Goal: Task Accomplishment & Management: Complete application form

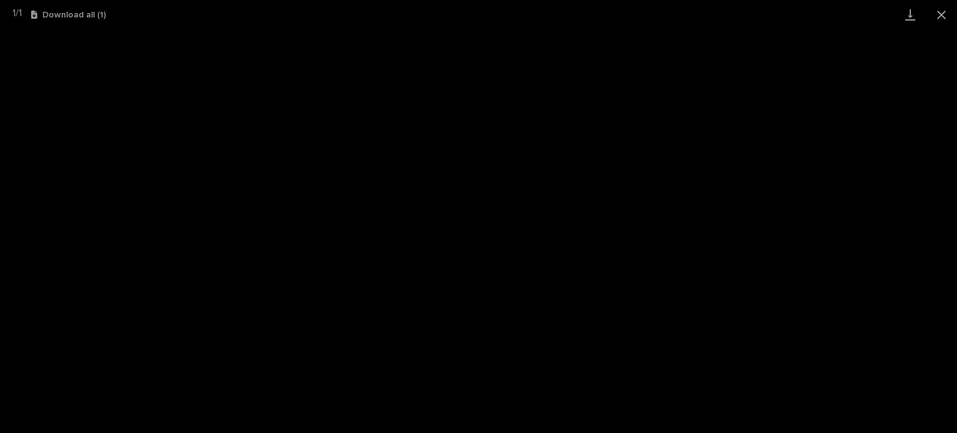
scroll to position [31, 0]
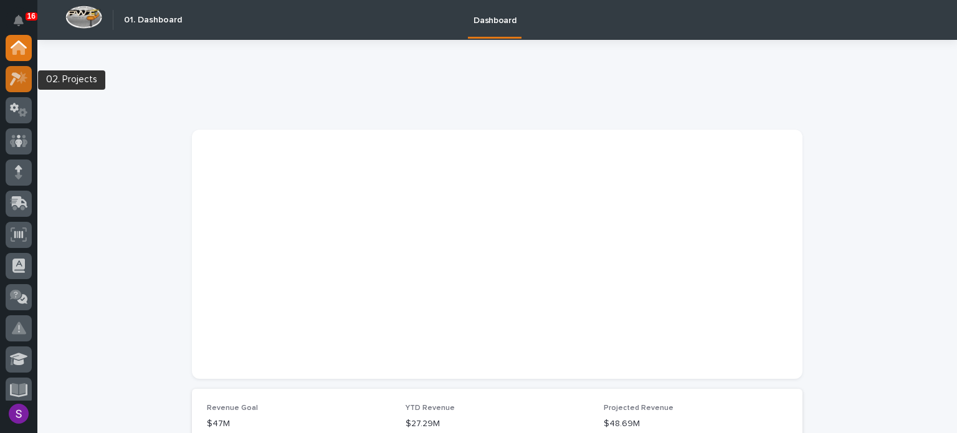
click at [24, 75] on icon at bounding box center [22, 77] width 11 height 12
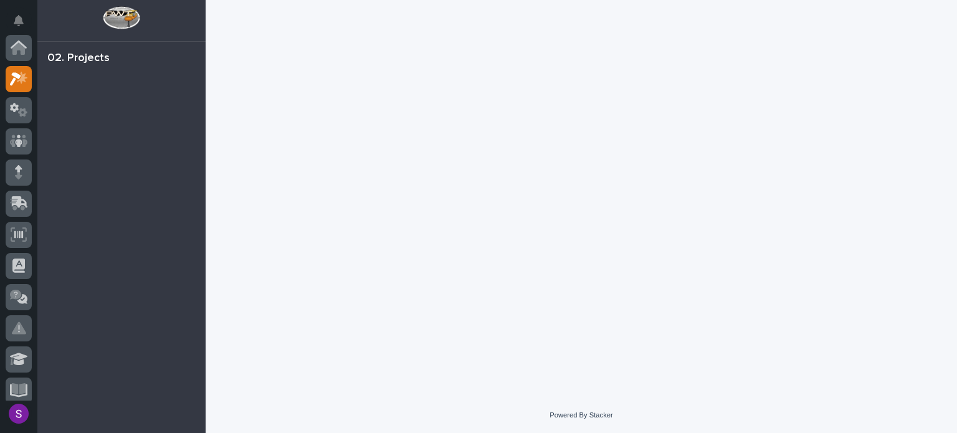
scroll to position [31, 0]
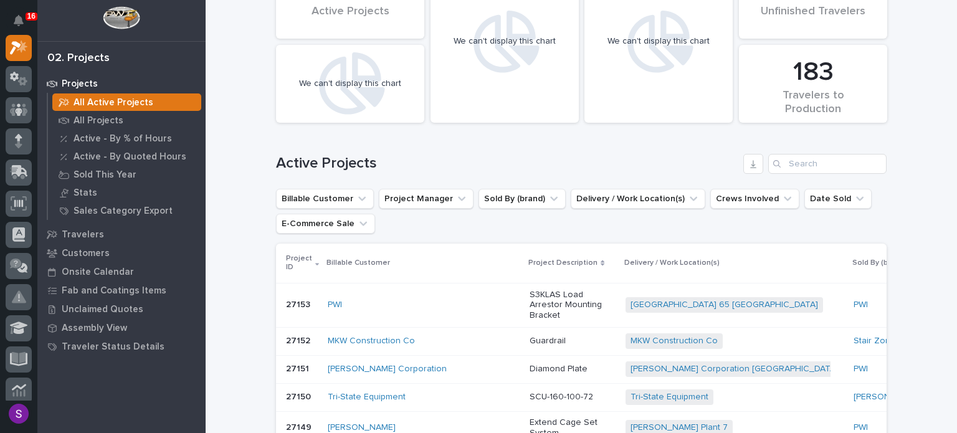
scroll to position [125, 0]
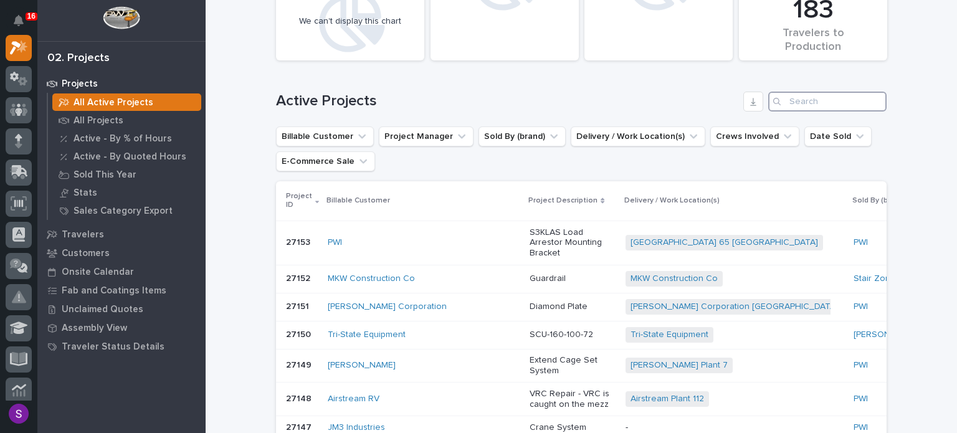
click at [806, 106] on input "Search" at bounding box center [827, 102] width 118 height 20
paste input "27129"
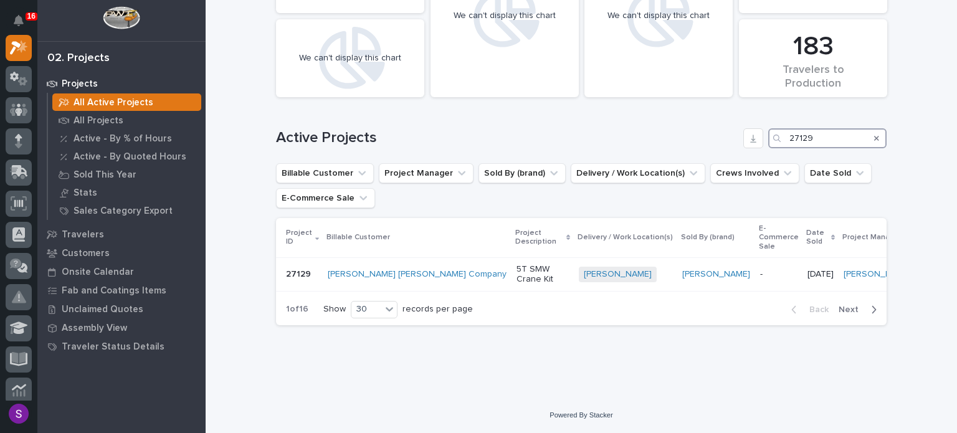
scroll to position [77, 0]
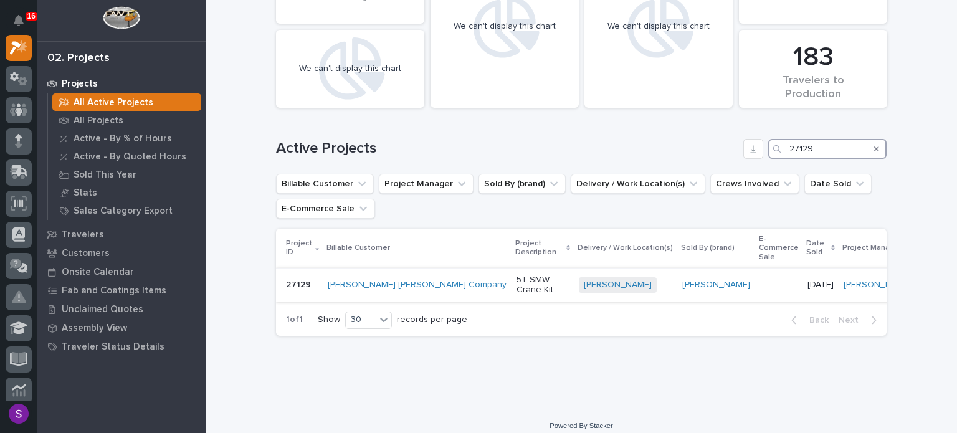
type input "27129"
click at [755, 290] on td "-" at bounding box center [778, 285] width 47 height 34
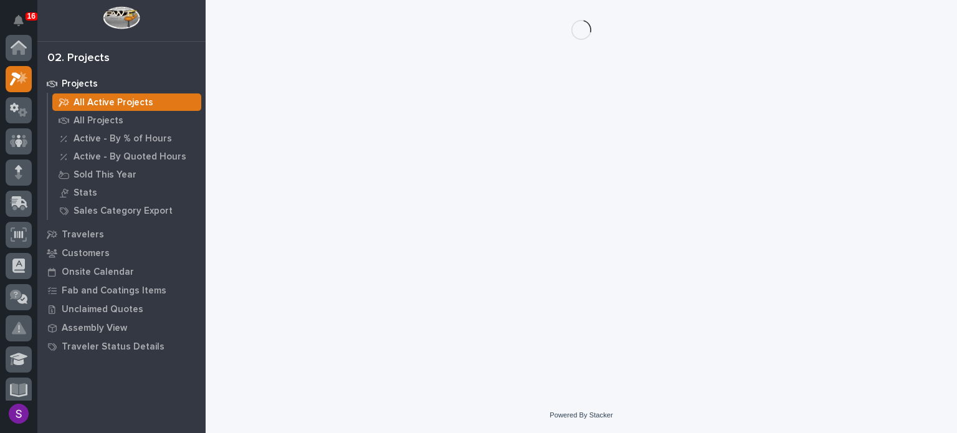
scroll to position [31, 0]
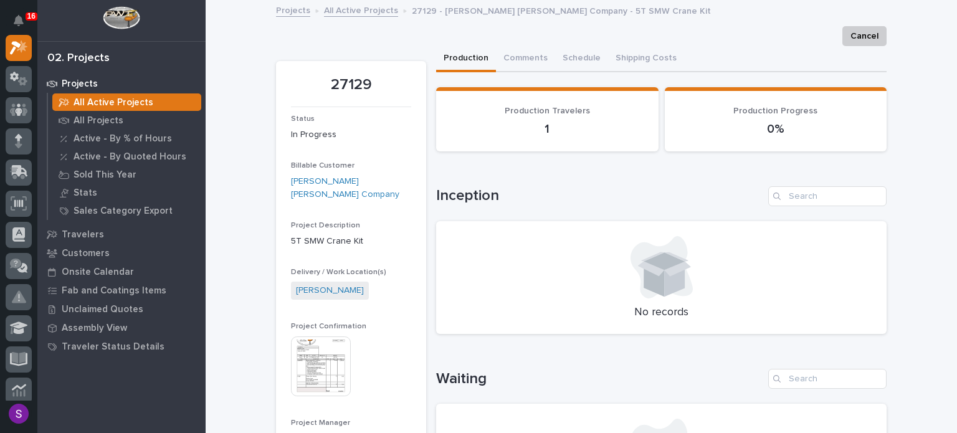
click at [324, 336] on img at bounding box center [321, 366] width 60 height 60
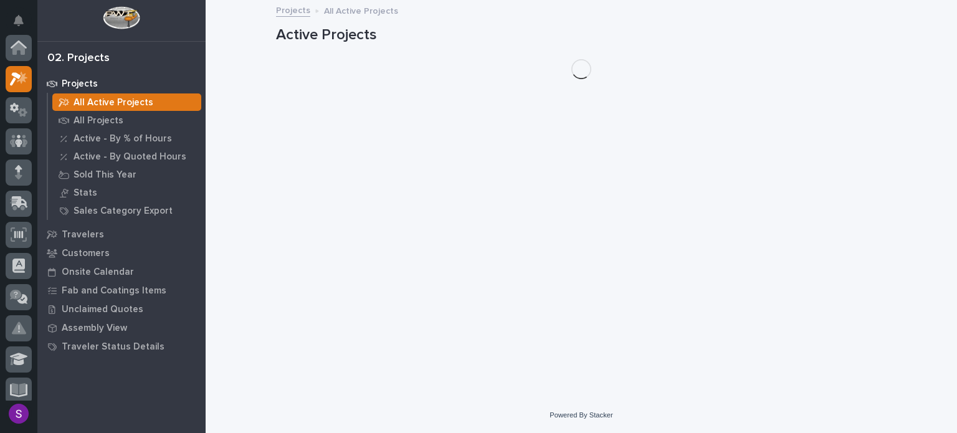
scroll to position [31, 0]
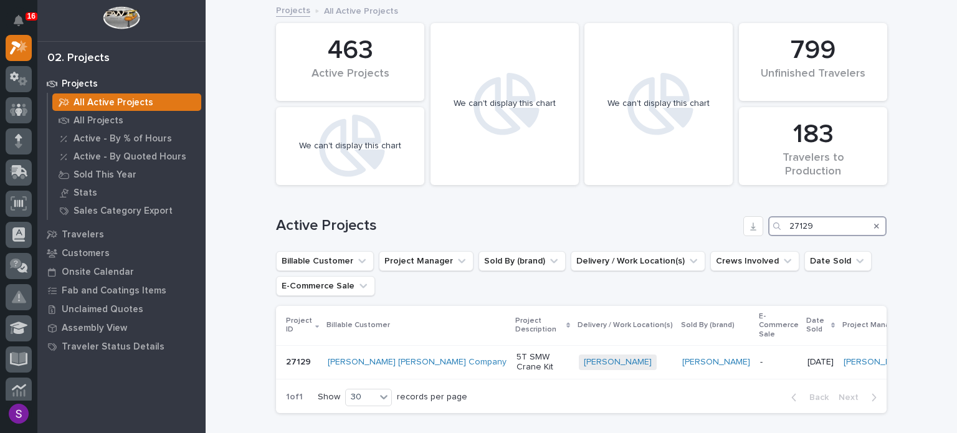
drag, startPoint x: 831, startPoint y: 224, endPoint x: 705, endPoint y: 222, distance: 125.8
click at [705, 222] on div "Active Projects 27129" at bounding box center [581, 226] width 610 height 20
paste input "35"
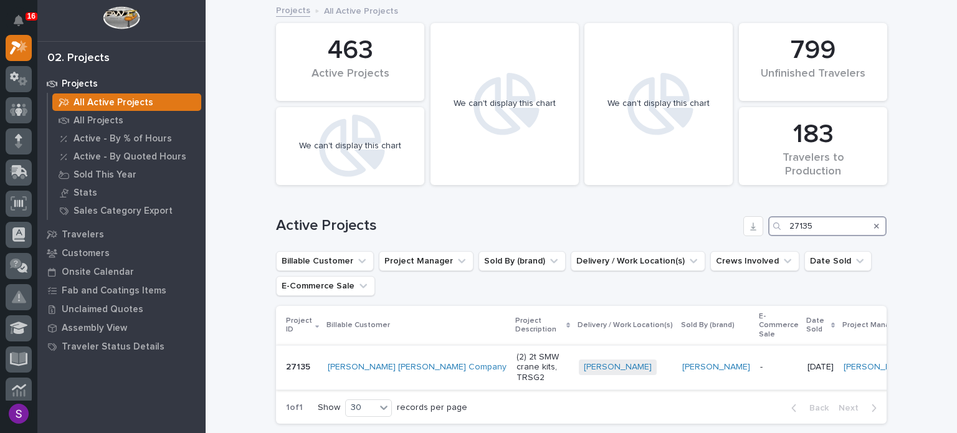
type input "27135"
click at [755, 351] on td "-" at bounding box center [778, 367] width 47 height 44
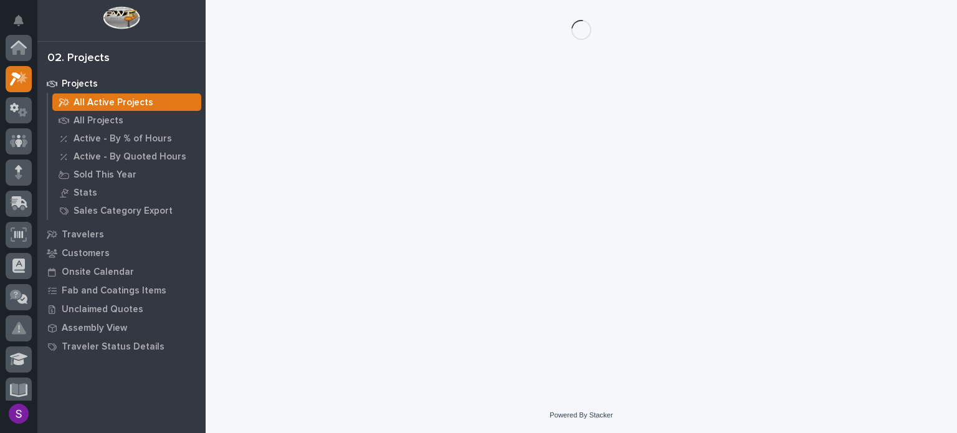
scroll to position [31, 0]
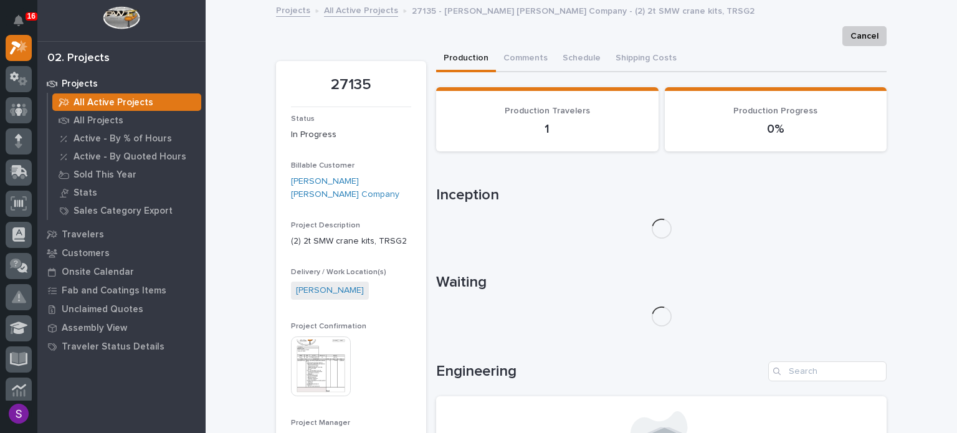
click at [318, 336] on img at bounding box center [321, 366] width 60 height 60
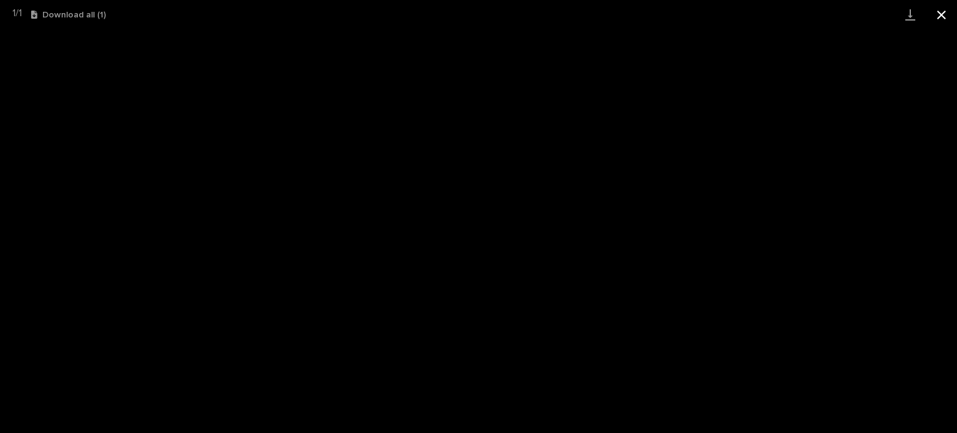
click at [952, 12] on button "Close gallery" at bounding box center [940, 14] width 31 height 29
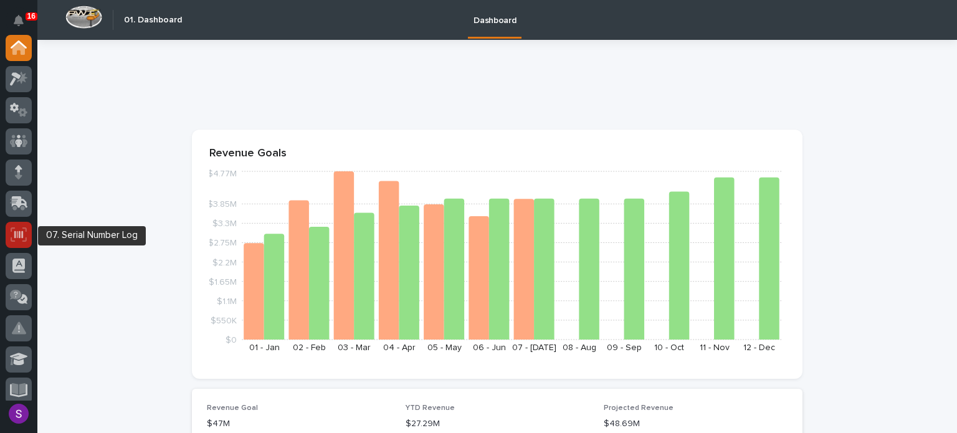
click at [23, 237] on icon at bounding box center [19, 234] width 16 height 14
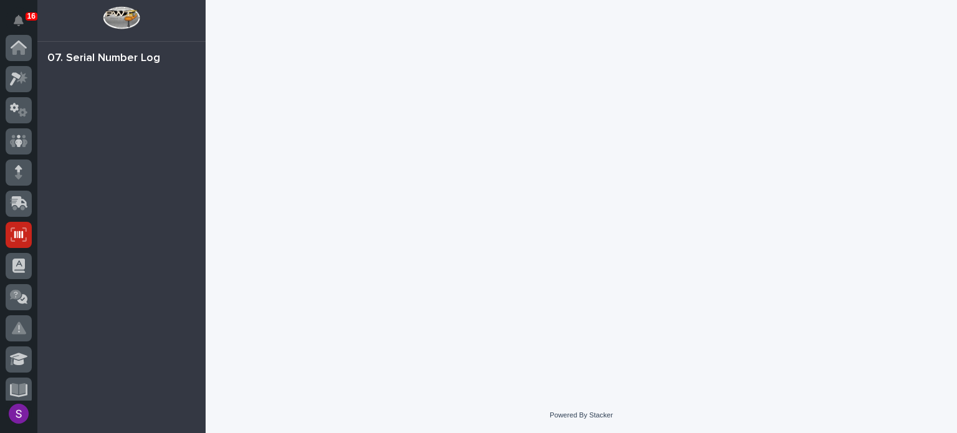
scroll to position [187, 0]
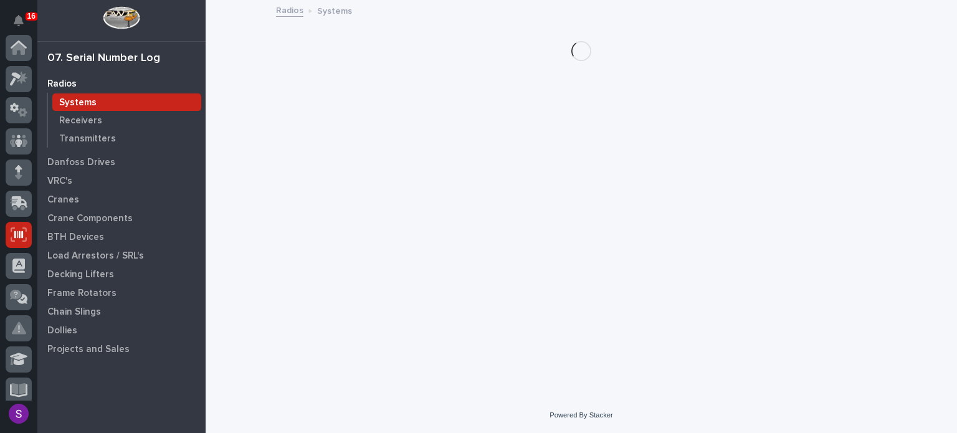
scroll to position [187, 0]
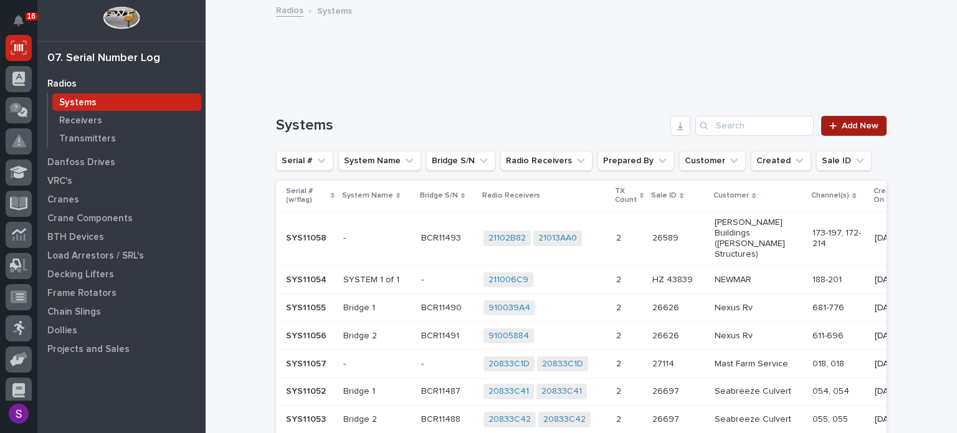
click at [846, 122] on span "Add New" at bounding box center [859, 125] width 37 height 9
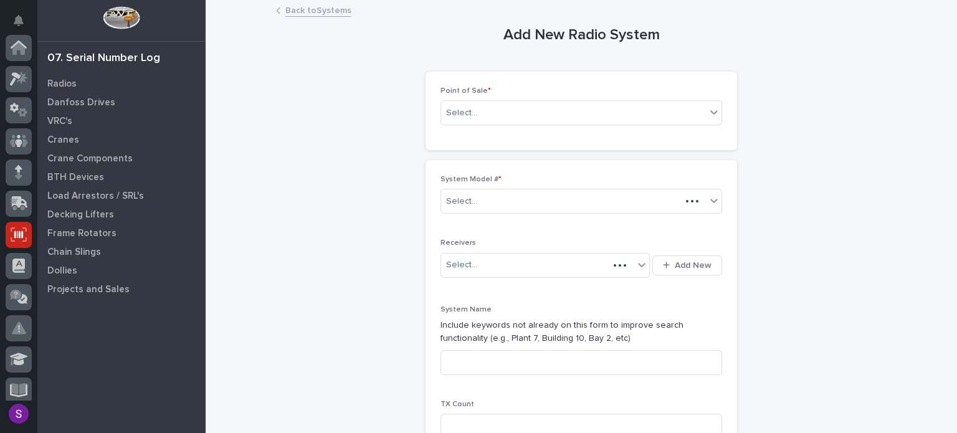
scroll to position [187, 0]
click at [494, 122] on div "Select..." at bounding box center [573, 113] width 265 height 21
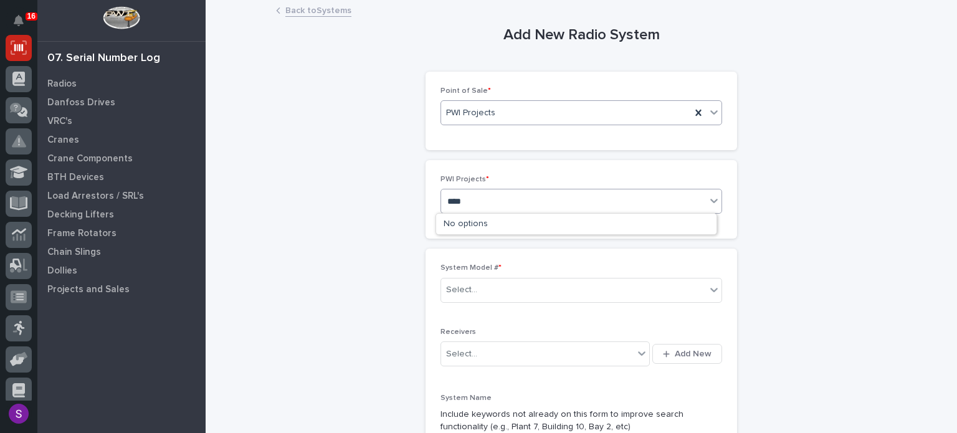
type input "*****"
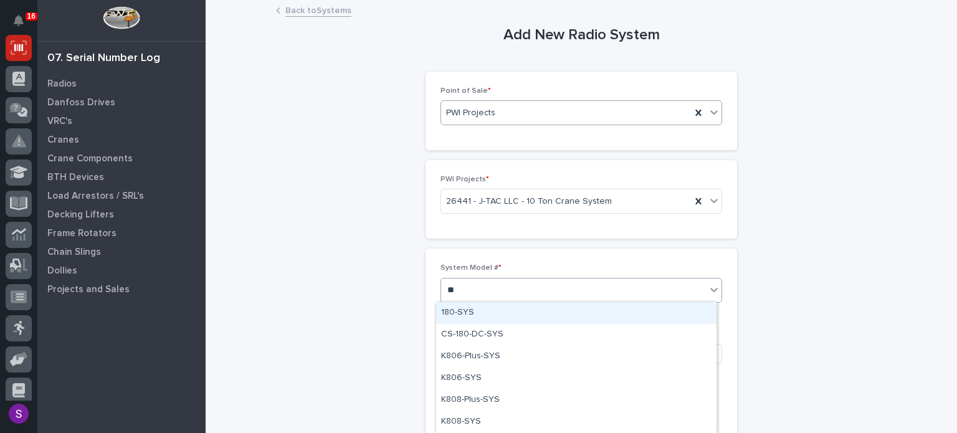
type input "***"
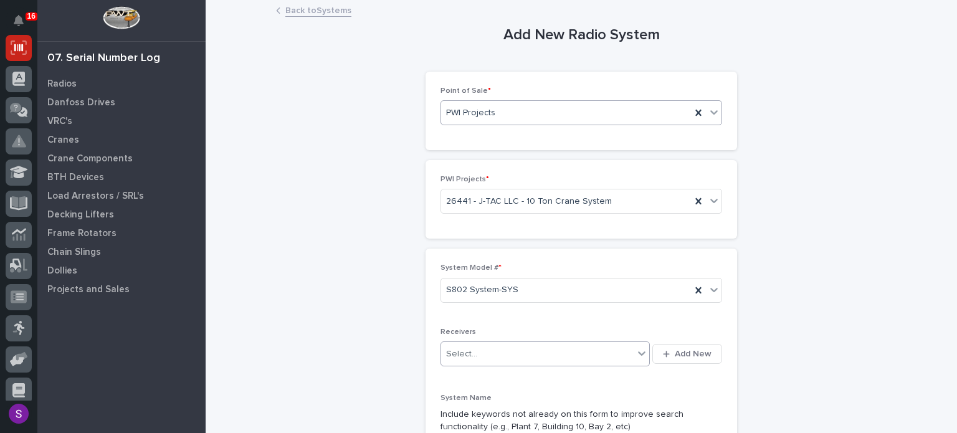
click at [652, 344] on button "Add New" at bounding box center [687, 354] width 70 height 20
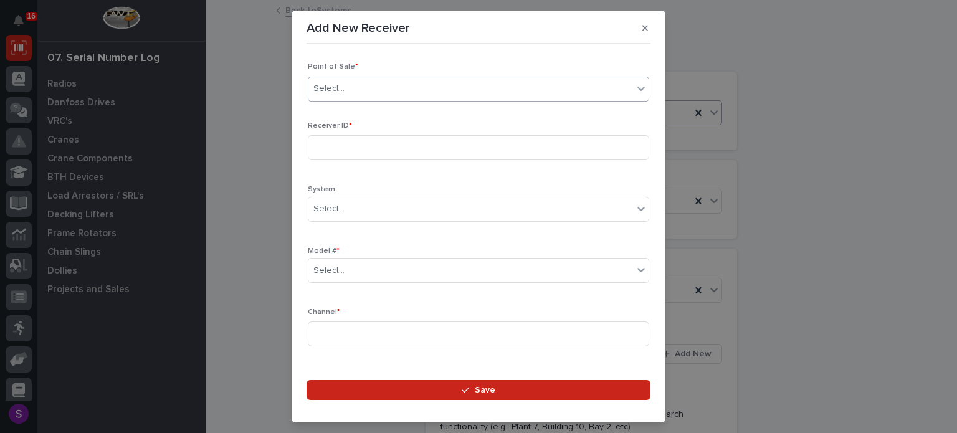
type input "*"
click at [493, 161] on div "PWI Projects * Select..." at bounding box center [478, 145] width 341 height 49
click at [495, 127] on p "PWI Projects *" at bounding box center [478, 125] width 341 height 9
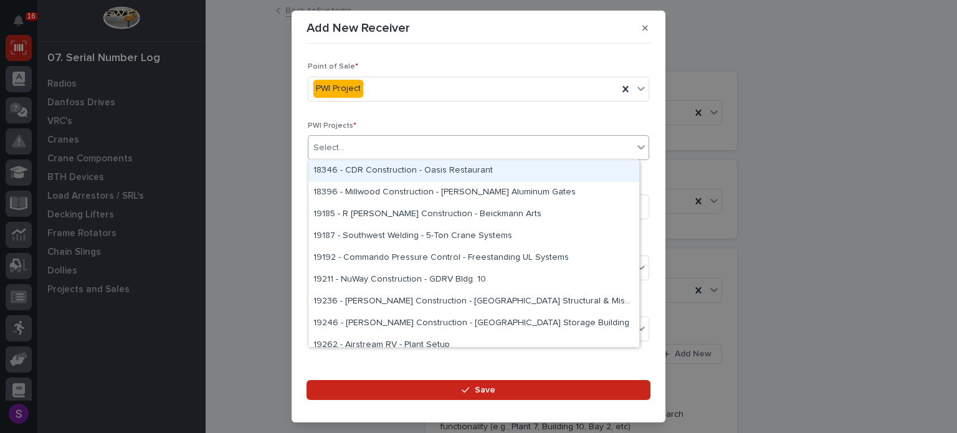
click at [500, 143] on div "Select..." at bounding box center [470, 148] width 324 height 21
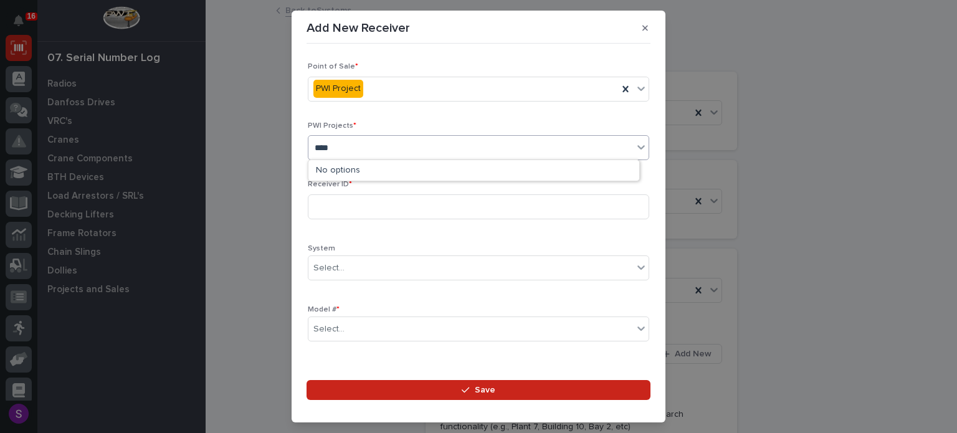
type input "*****"
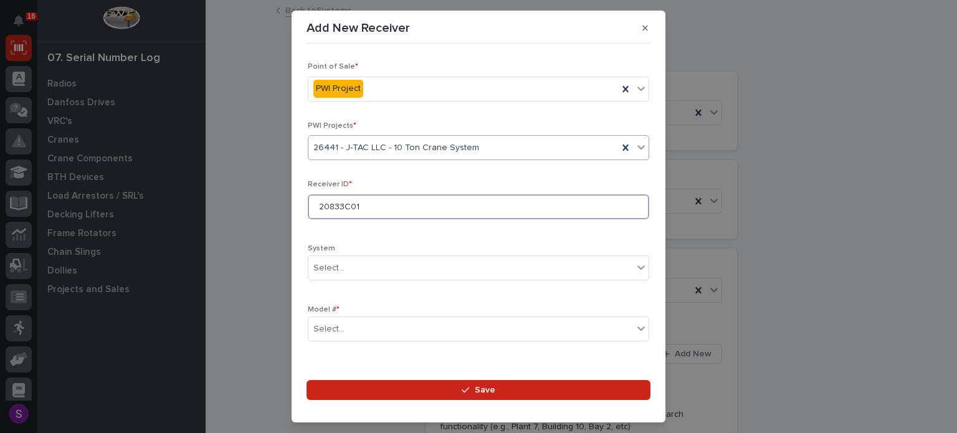
type input "20833C01"
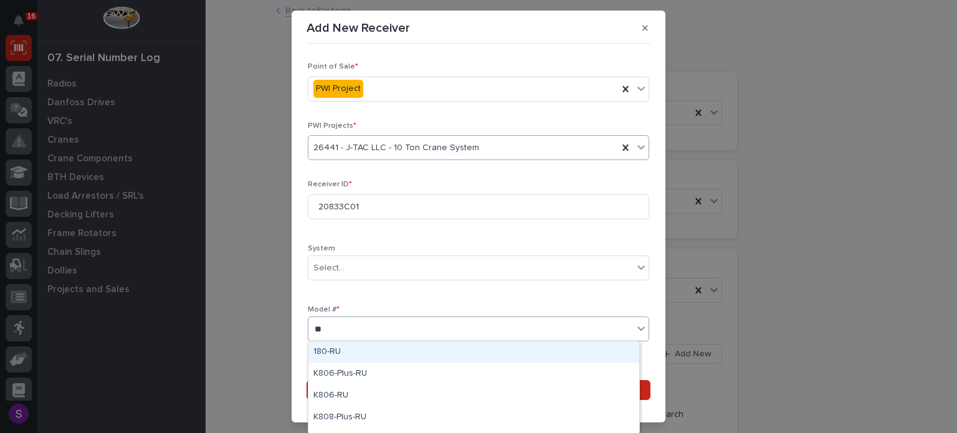
type input "***"
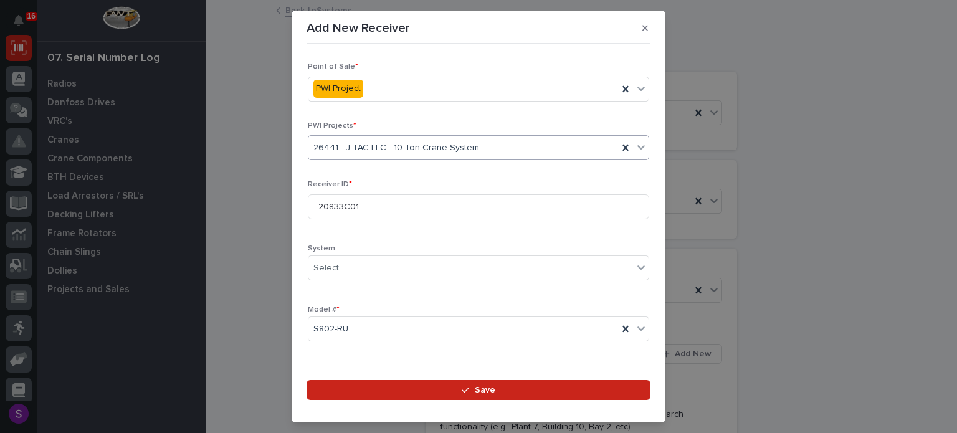
scroll to position [184, 0]
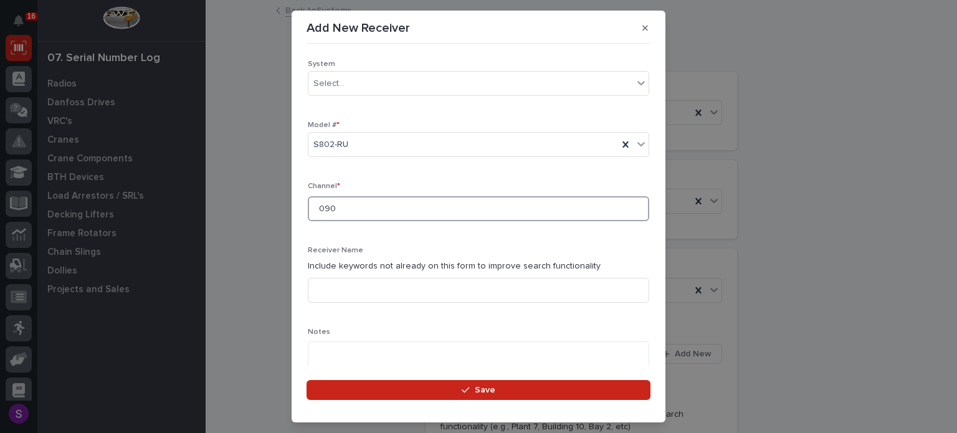
type input "090"
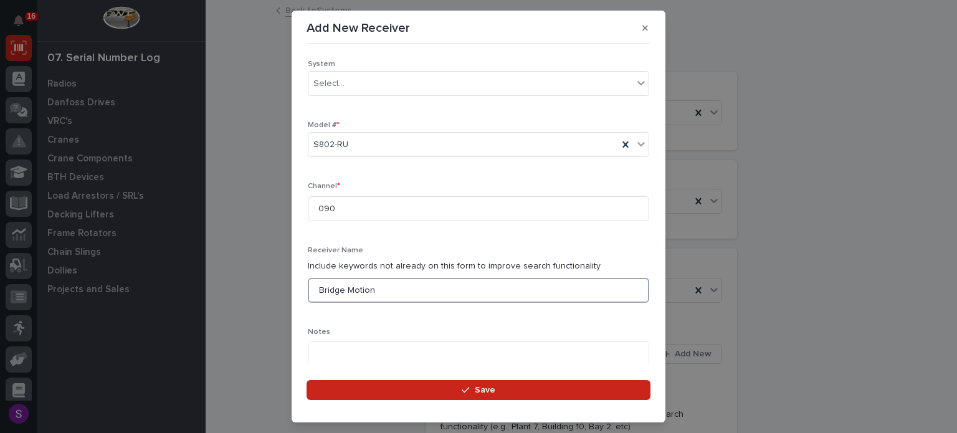
type input "Bridge Motion"
type textarea "**********"
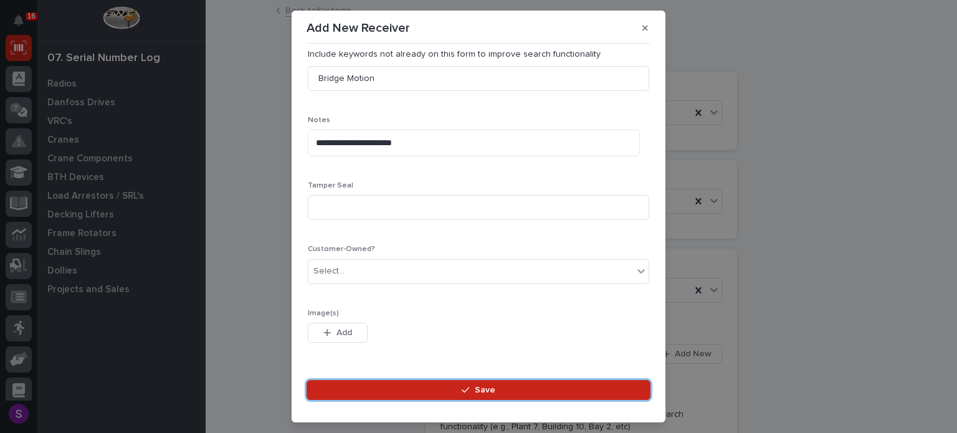
click at [306, 380] on button "Save" at bounding box center [478, 390] width 344 height 20
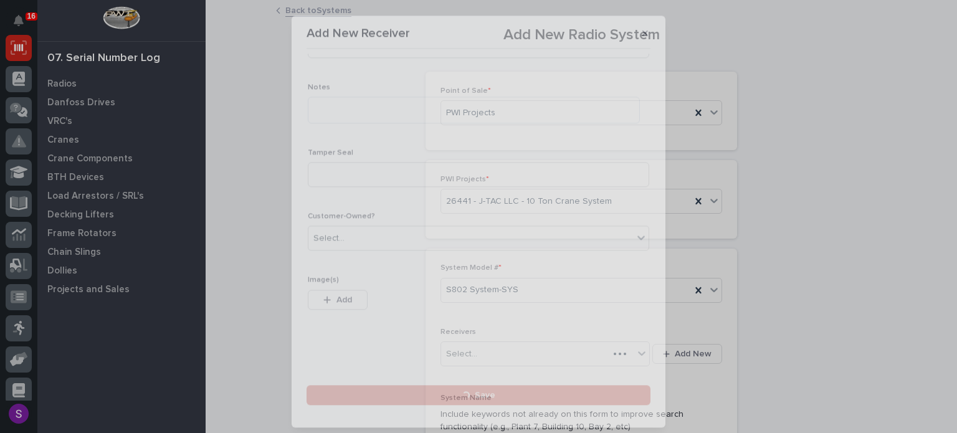
scroll to position [0, 0]
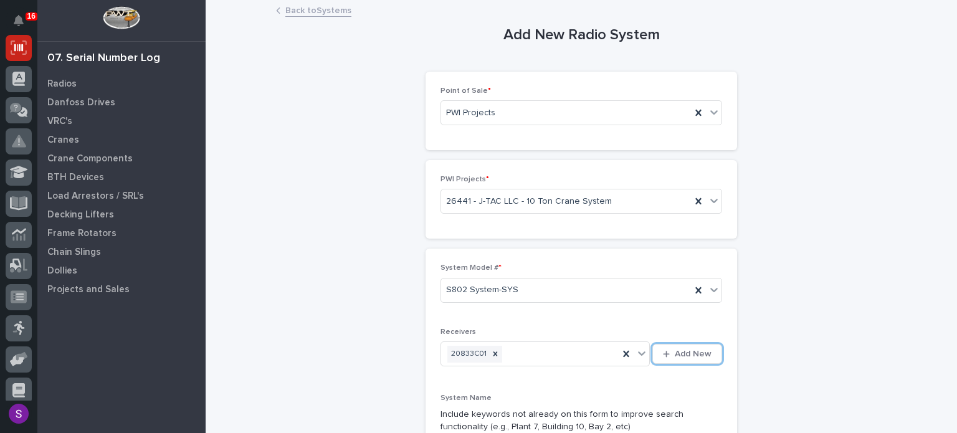
click at [652, 344] on button "Add New" at bounding box center [687, 354] width 70 height 20
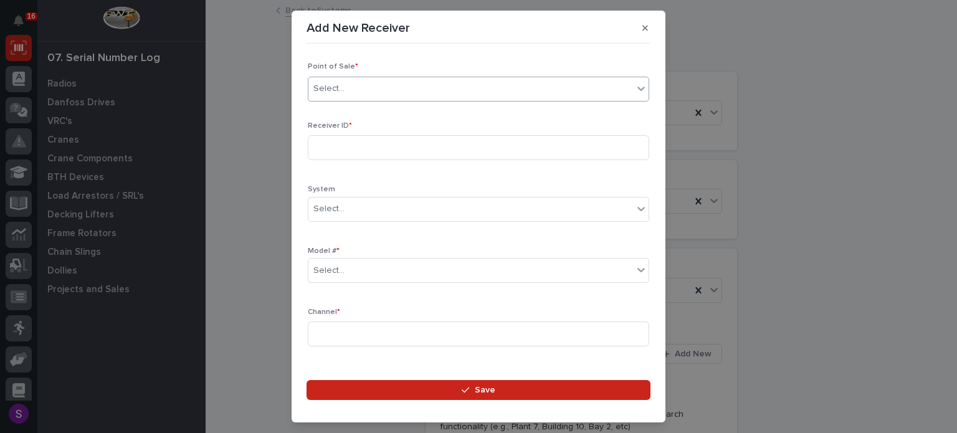
type input "*"
type input "*****"
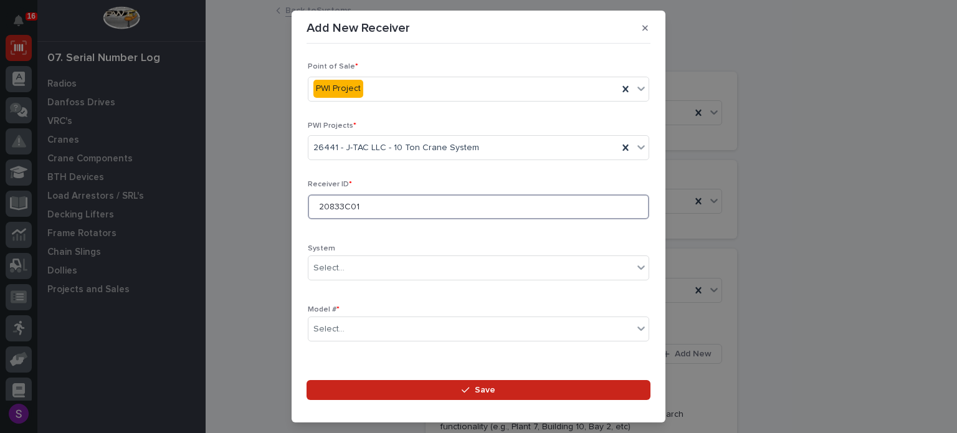
type input "20833C01"
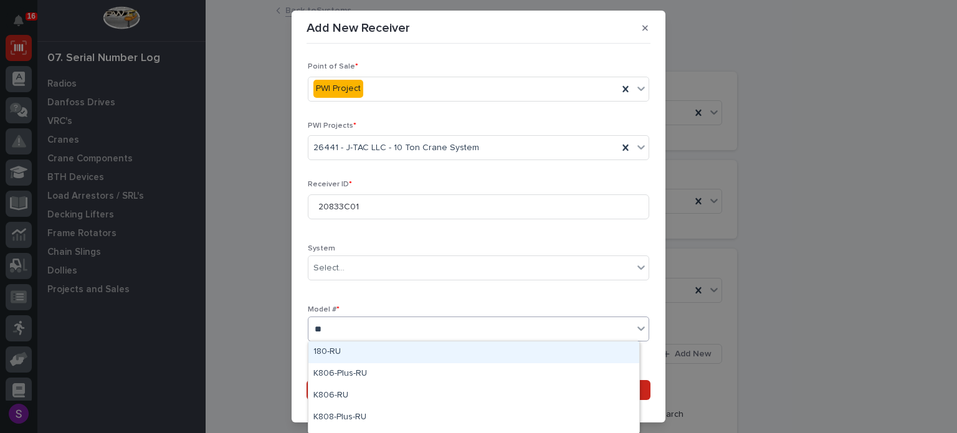
type input "***"
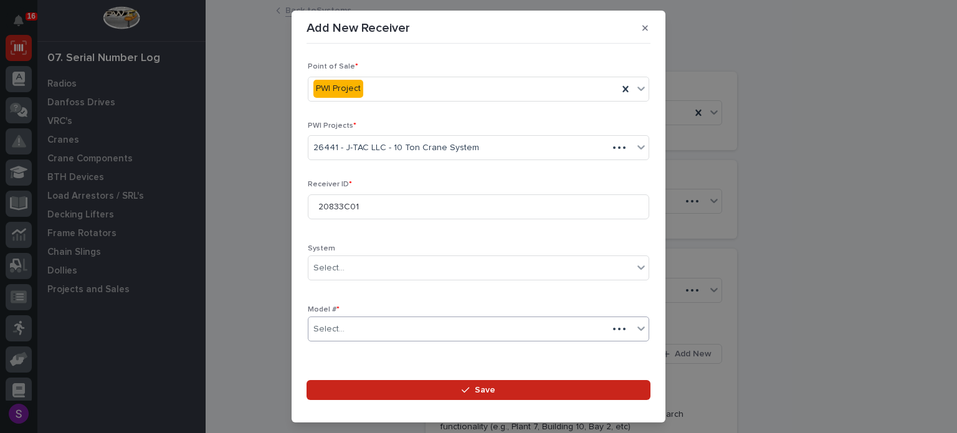
scroll to position [184, 0]
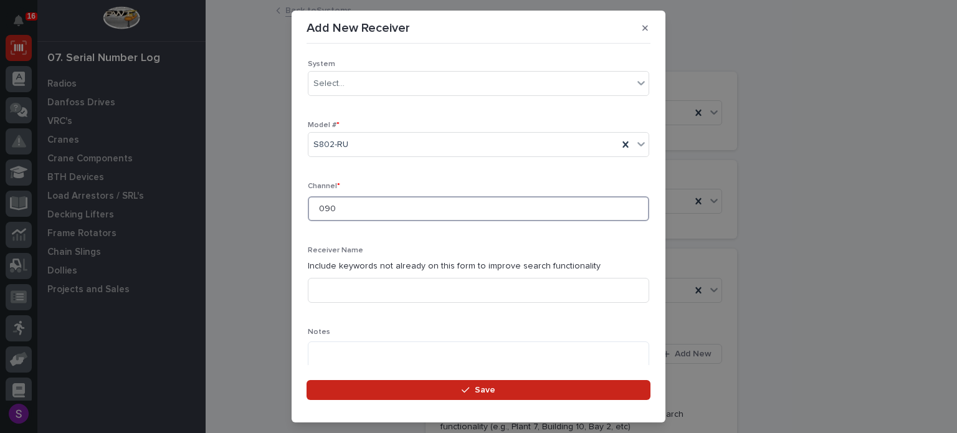
type input "090"
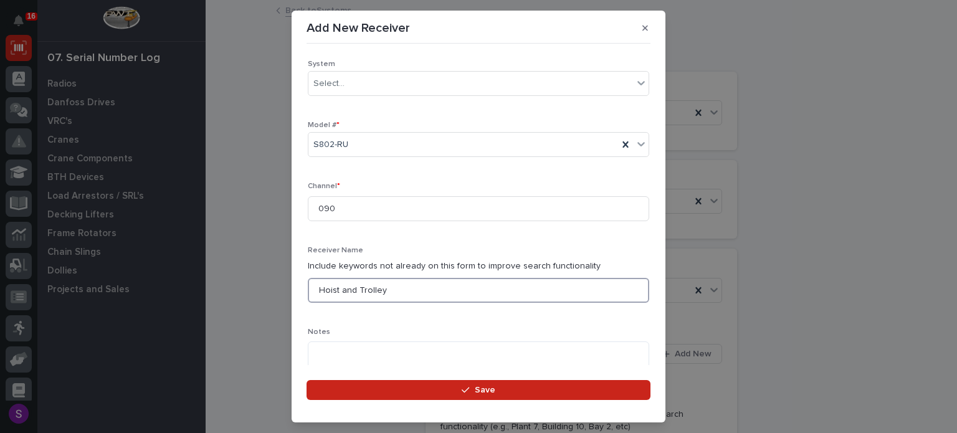
type input "Hoist and Trolley"
type textarea "**********"
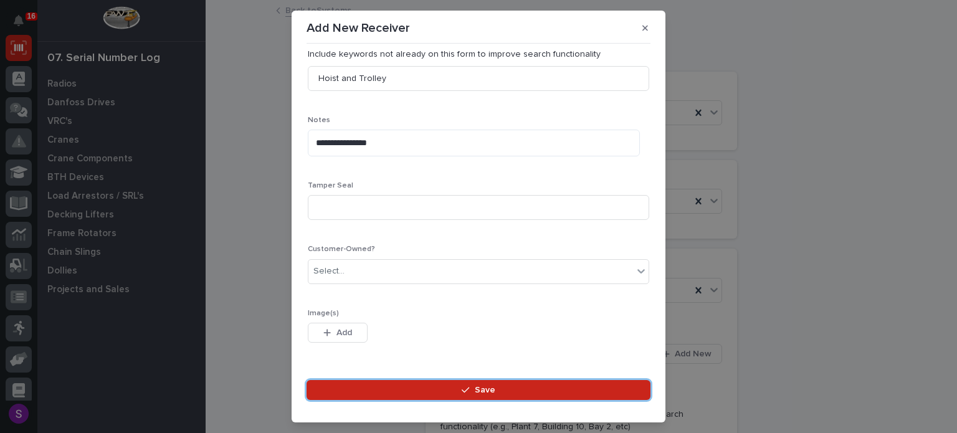
click at [306, 380] on button "Save" at bounding box center [478, 390] width 344 height 20
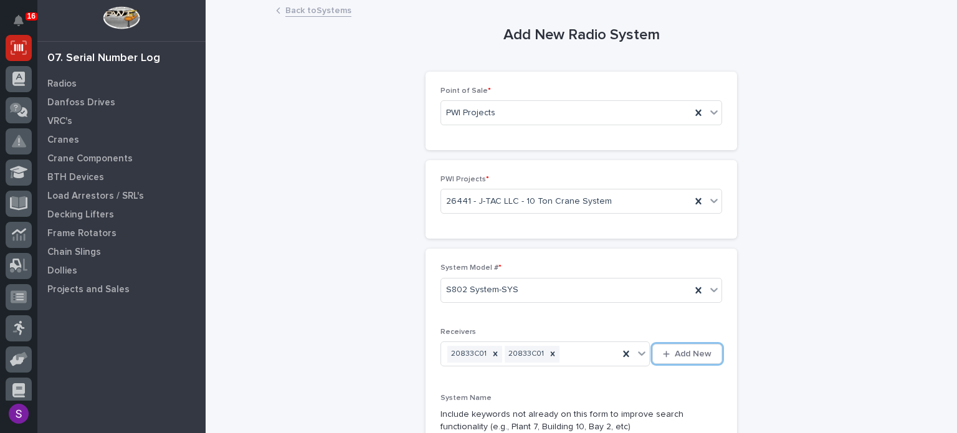
scroll to position [234, 0]
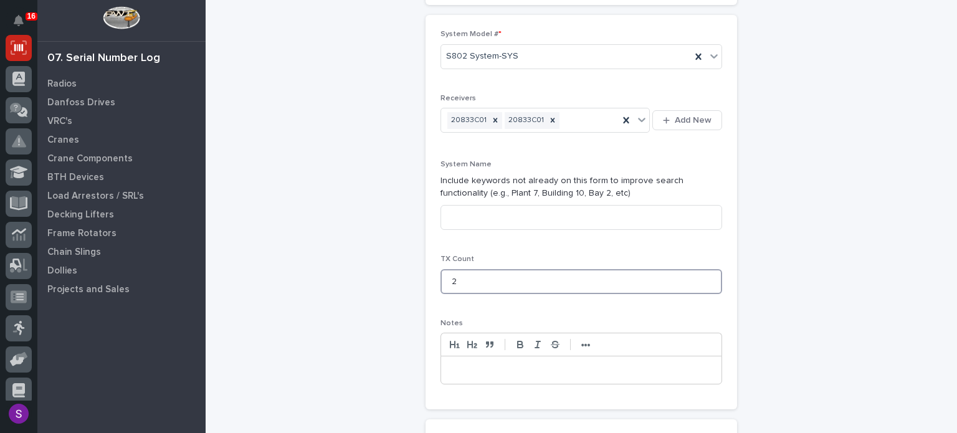
type input "2"
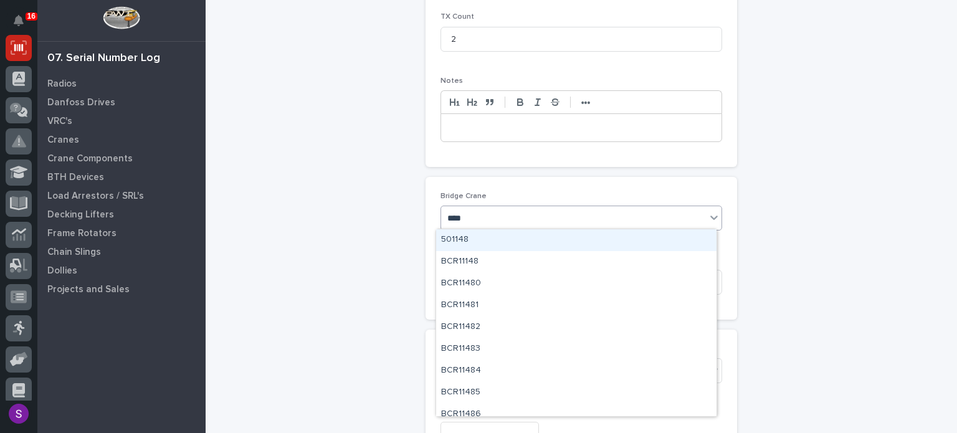
type input "*****"
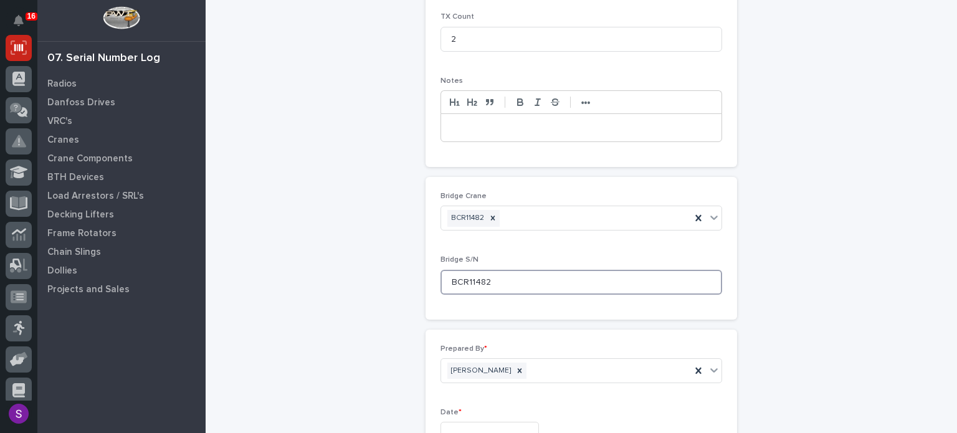
type input "BCR11482"
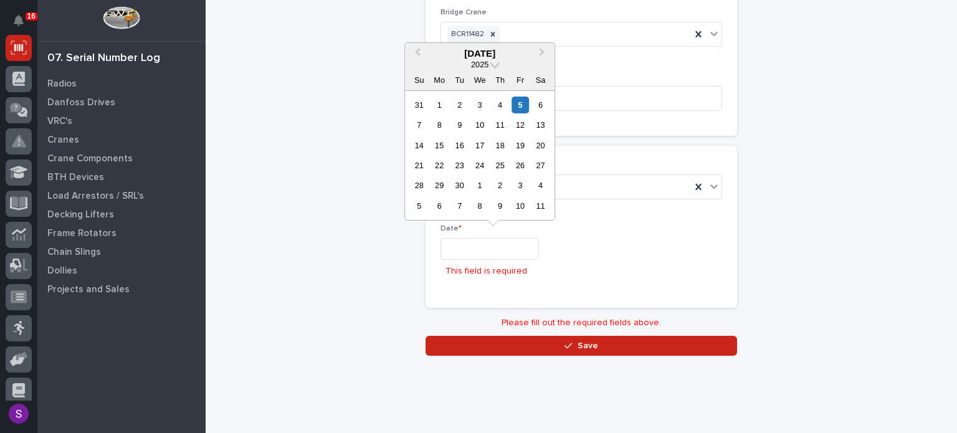
click at [496, 250] on input "text" at bounding box center [489, 249] width 98 height 22
type input "**********"
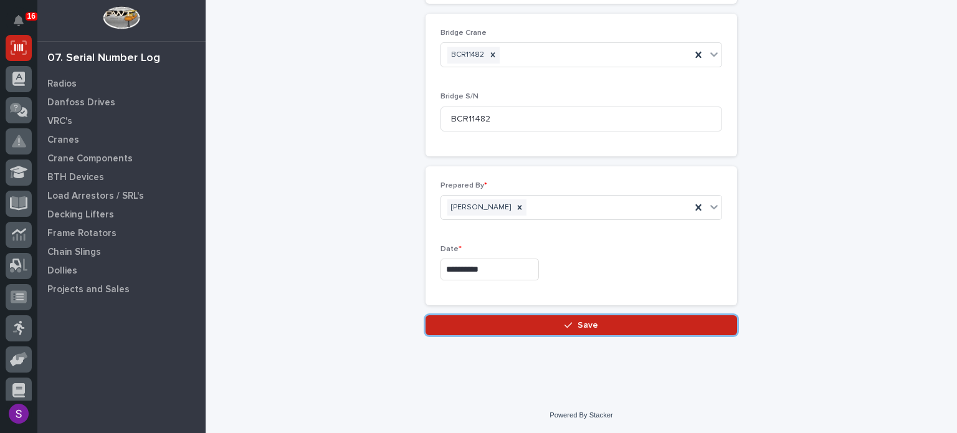
click at [425, 315] on button "Save" at bounding box center [580, 325] width 311 height 20
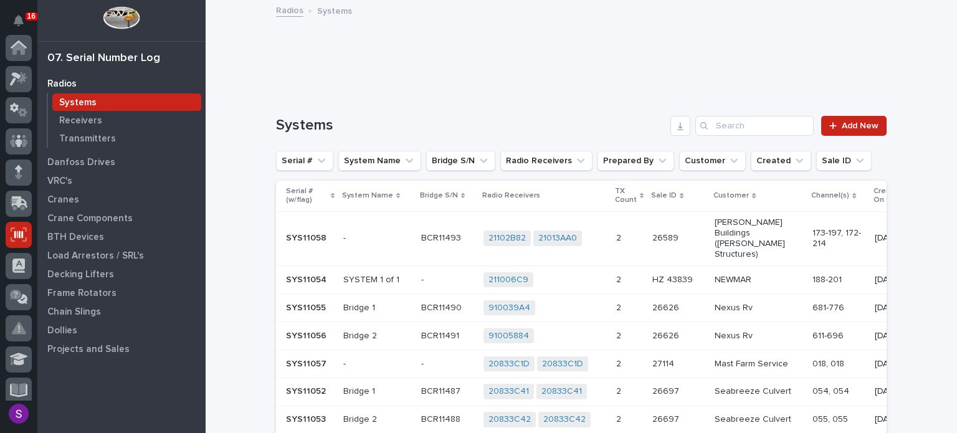
scroll to position [187, 0]
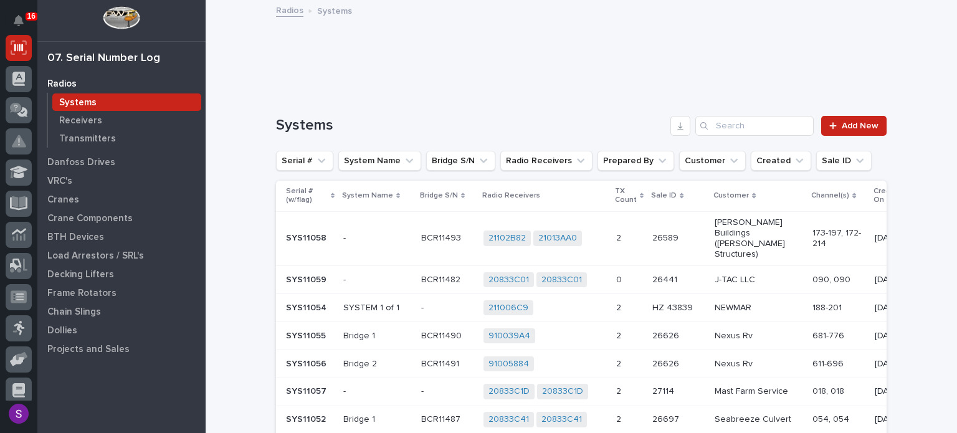
click at [657, 275] on p at bounding box center [678, 280] width 52 height 11
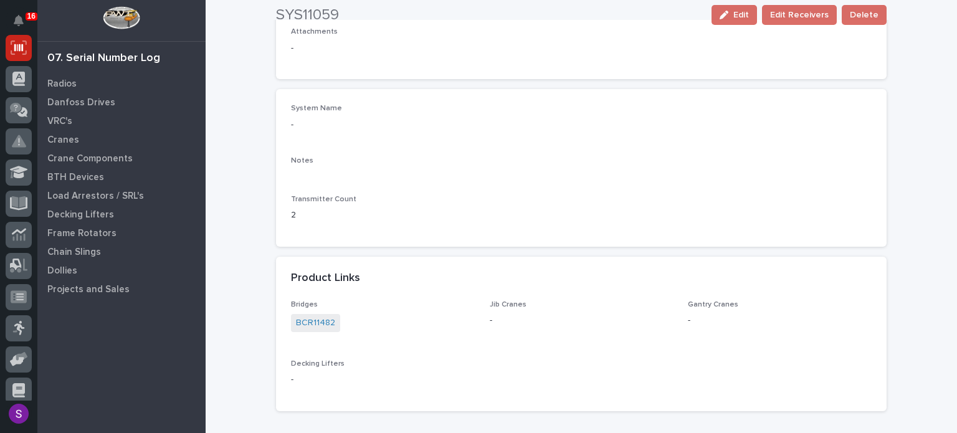
scroll to position [813, 0]
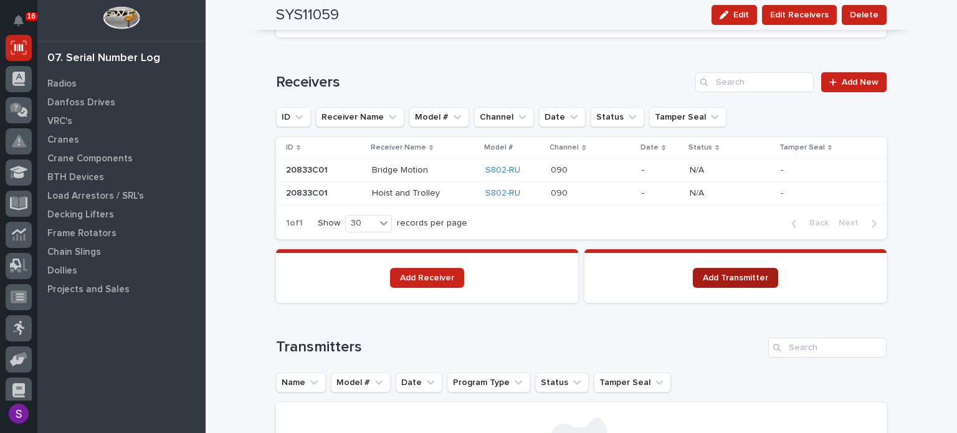
click at [720, 275] on span "Add Transmitter" at bounding box center [734, 277] width 65 height 9
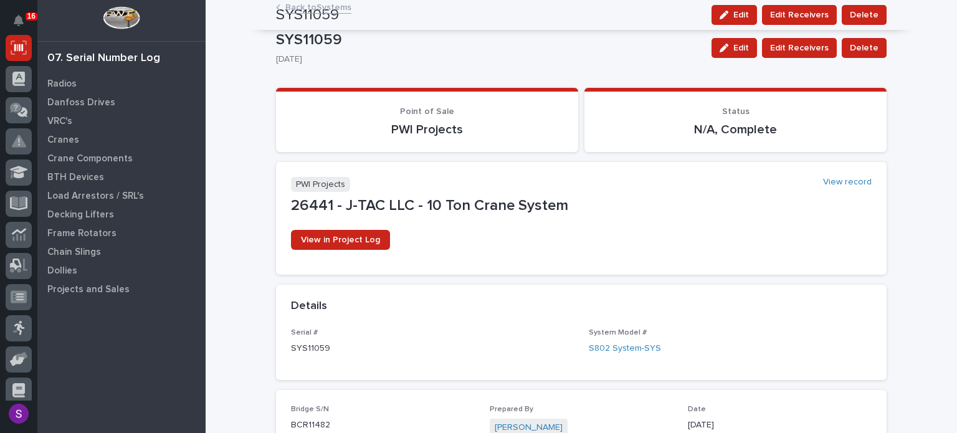
scroll to position [0, 0]
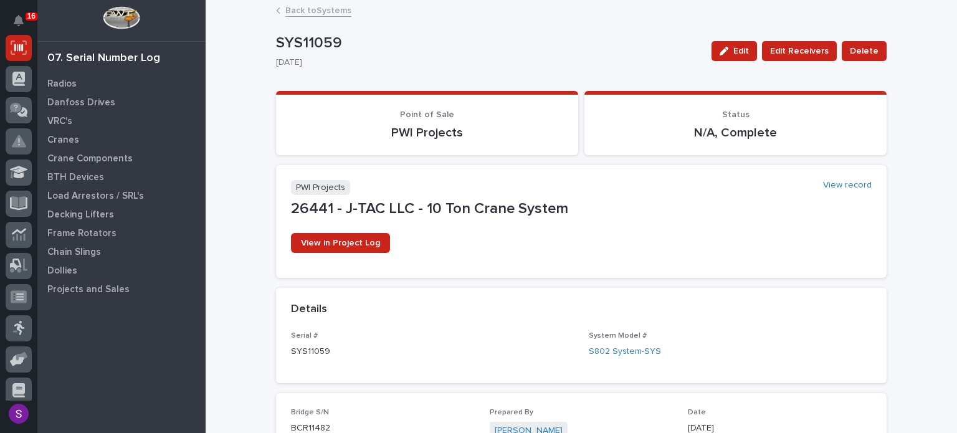
click at [318, 11] on link "Back to Systems" at bounding box center [318, 9] width 66 height 14
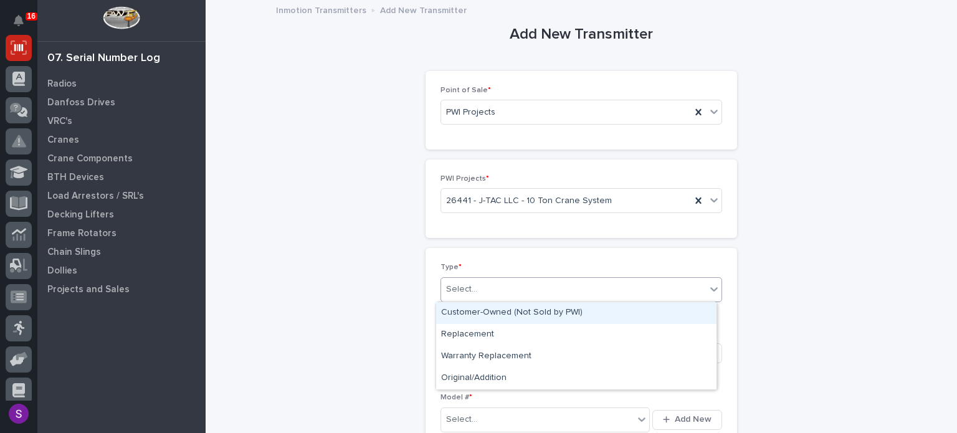
click at [506, 287] on div "Select..." at bounding box center [573, 289] width 265 height 21
type input "**"
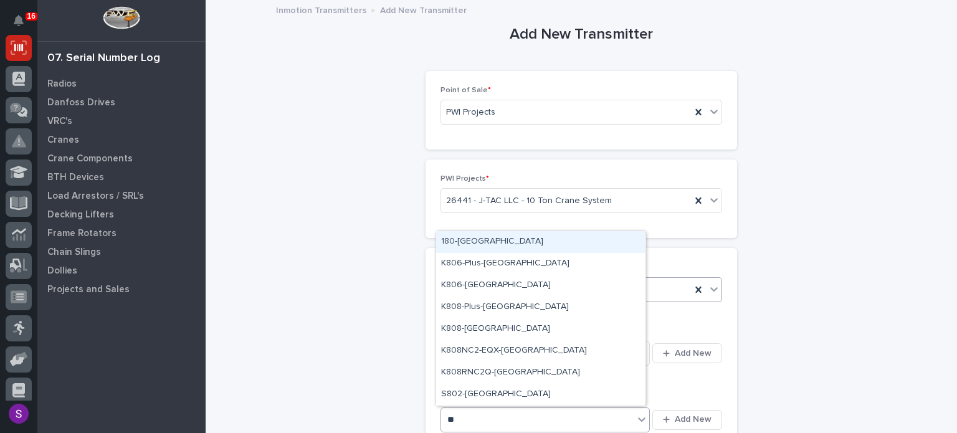
type input "***"
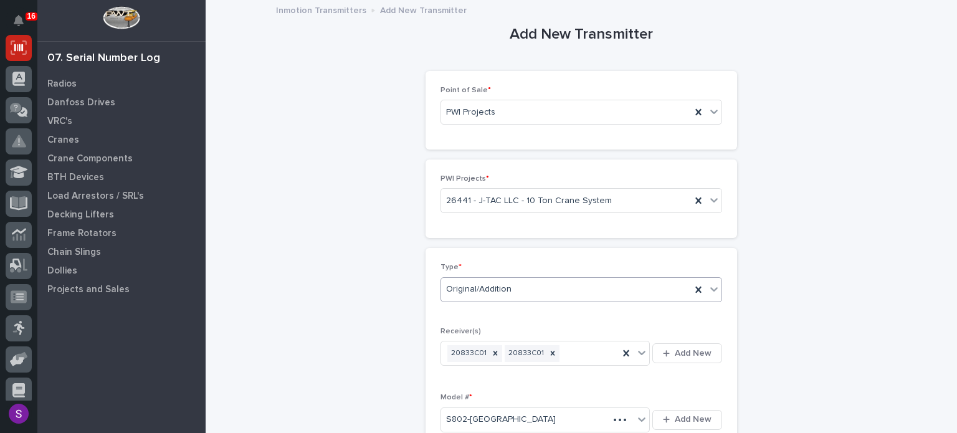
scroll to position [268, 0]
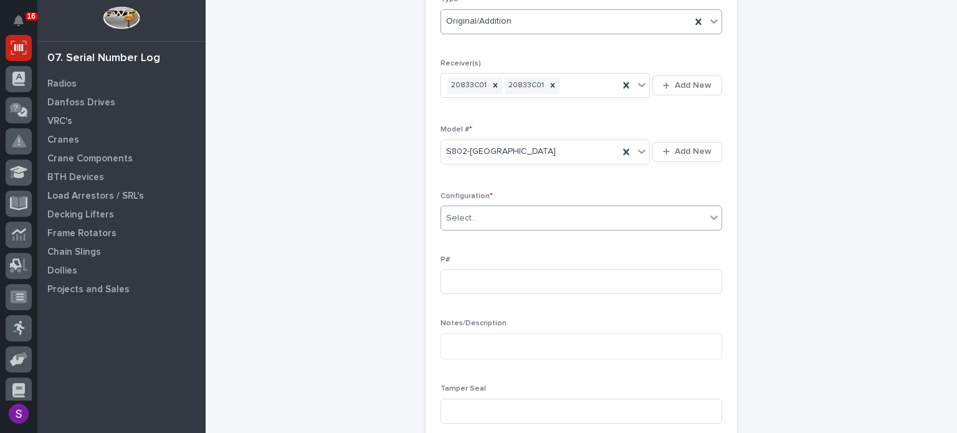
type input "*"
type input "PC1104"
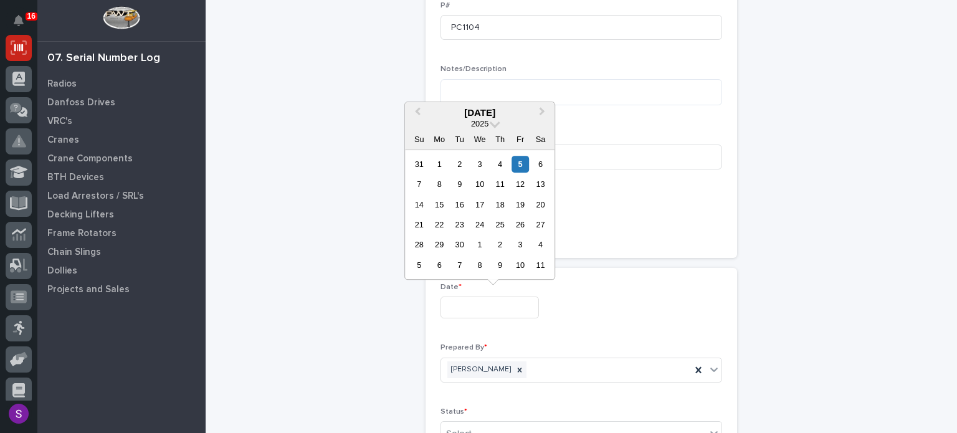
type input "**********"
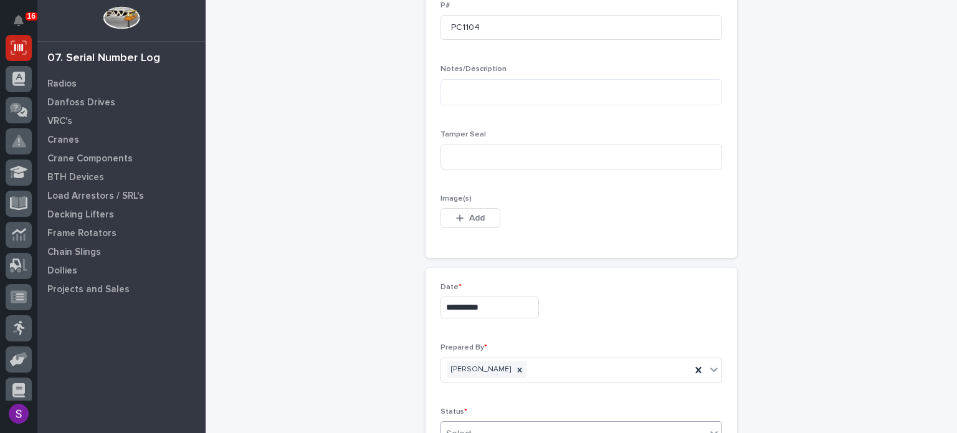
scroll to position [526, 0]
type input "*"
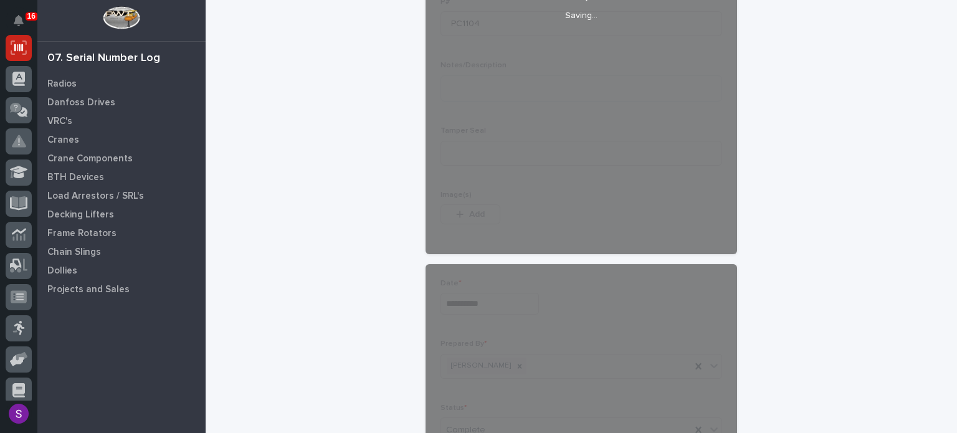
scroll to position [685, 0]
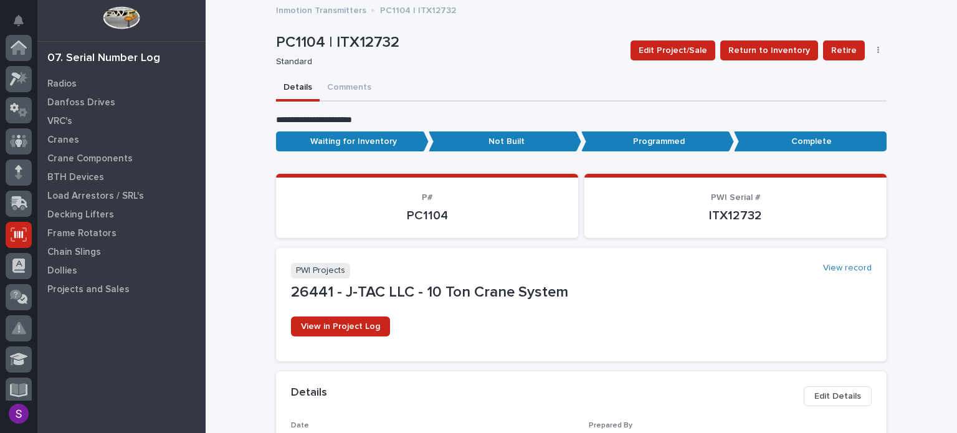
scroll to position [187, 0]
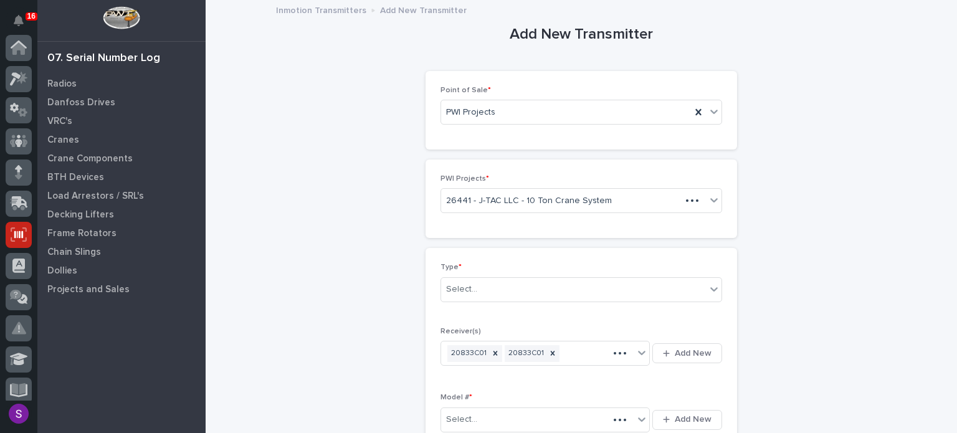
scroll to position [187, 0]
click at [473, 286] on div "Select..." at bounding box center [573, 289] width 265 height 21
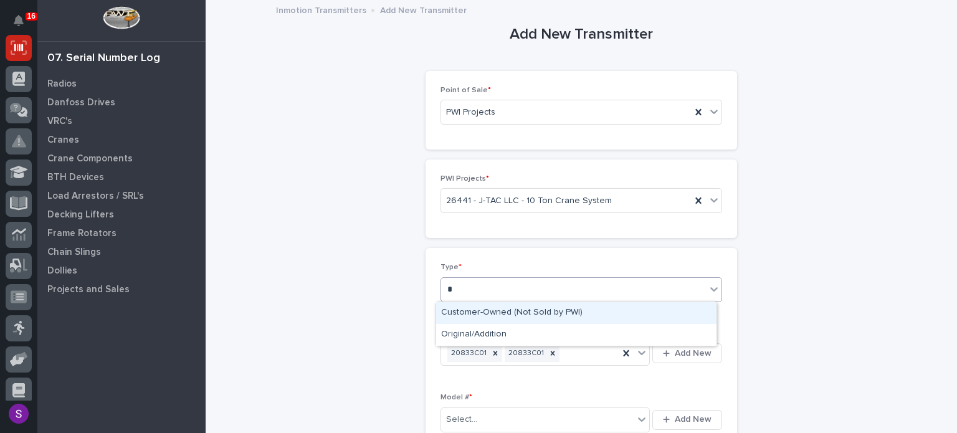
type input "**"
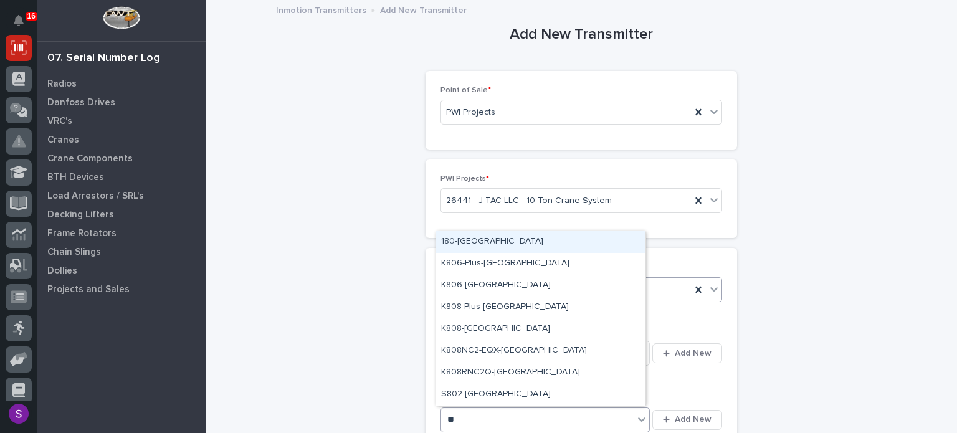
type input "***"
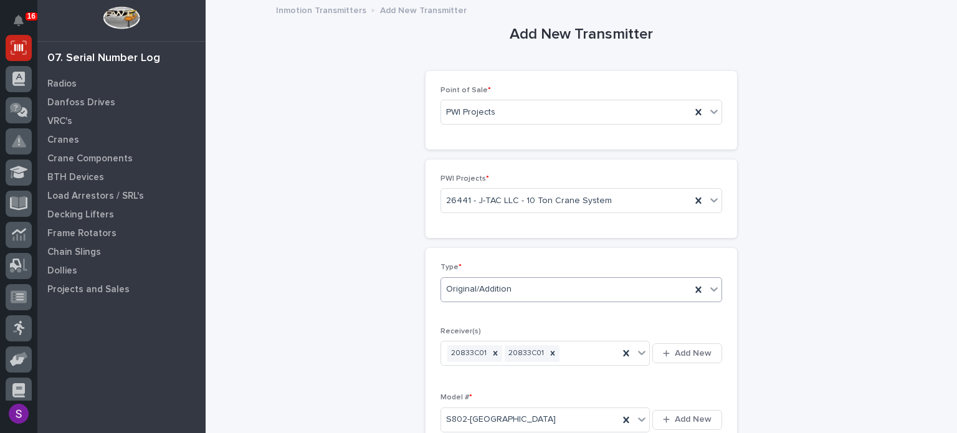
scroll to position [268, 0]
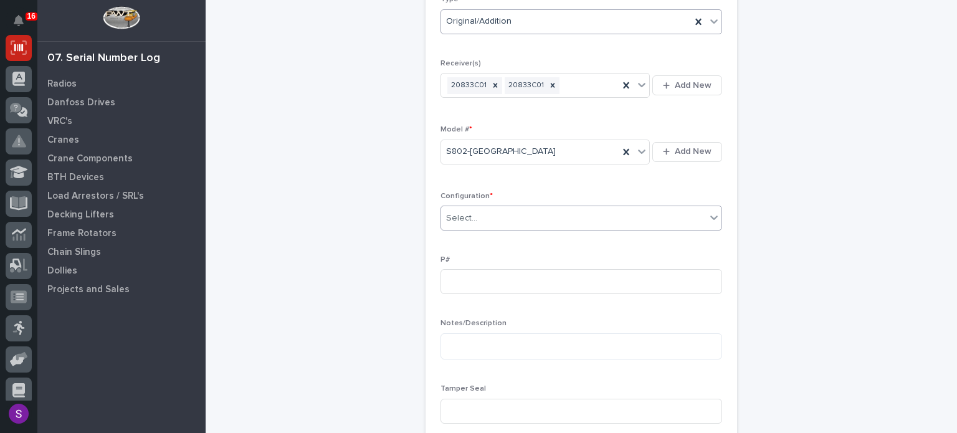
type input "*"
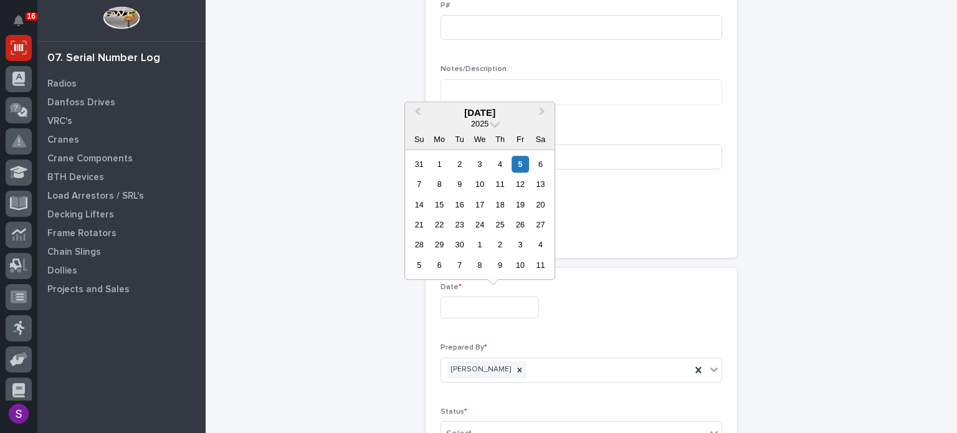
type input "**********"
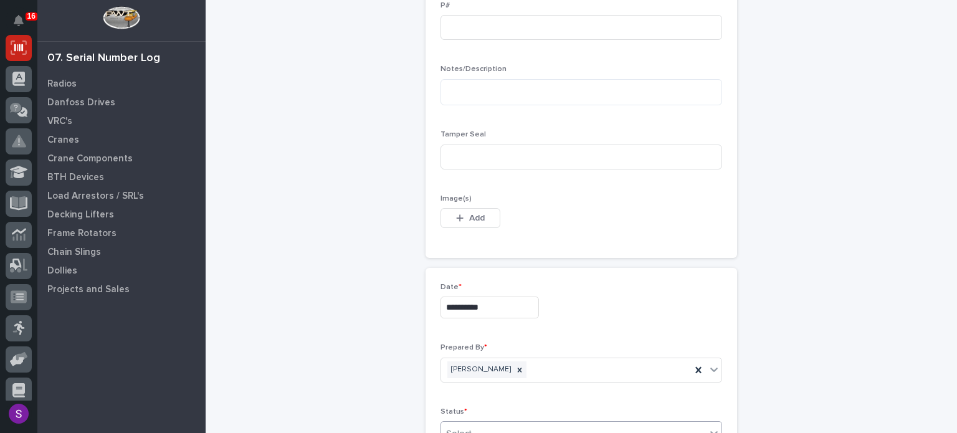
scroll to position [526, 0]
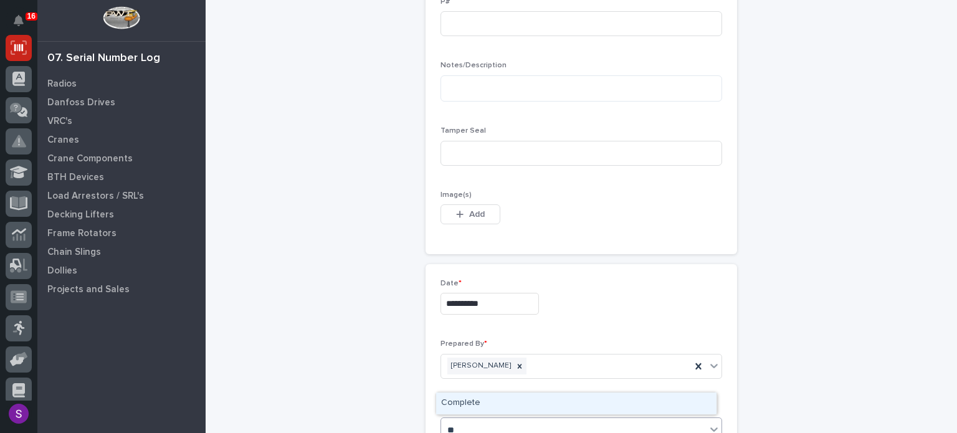
type input "***"
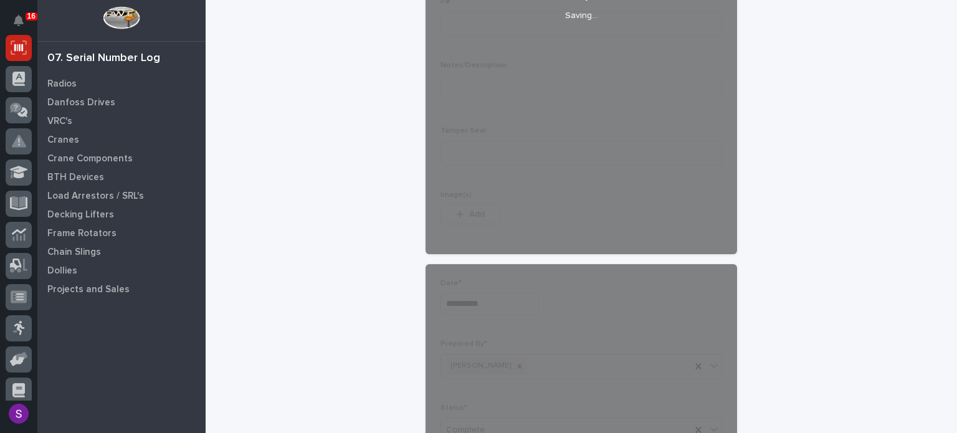
scroll to position [685, 0]
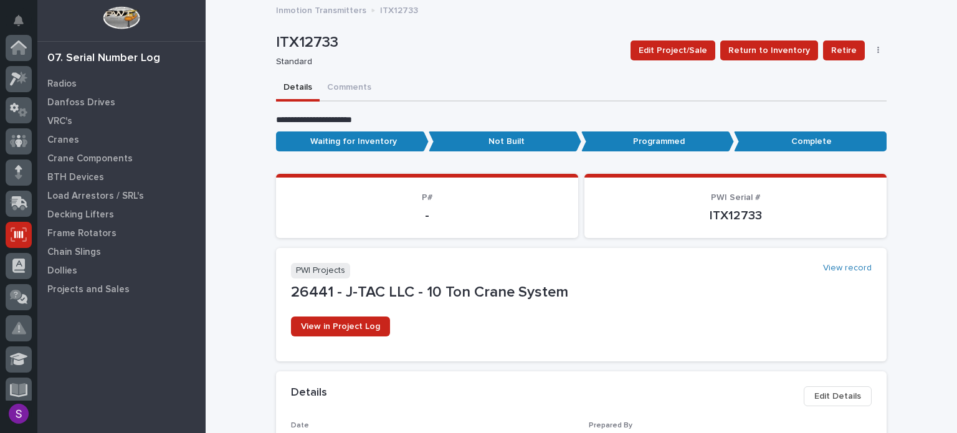
scroll to position [187, 0]
